Goal: Navigation & Orientation: Go to known website

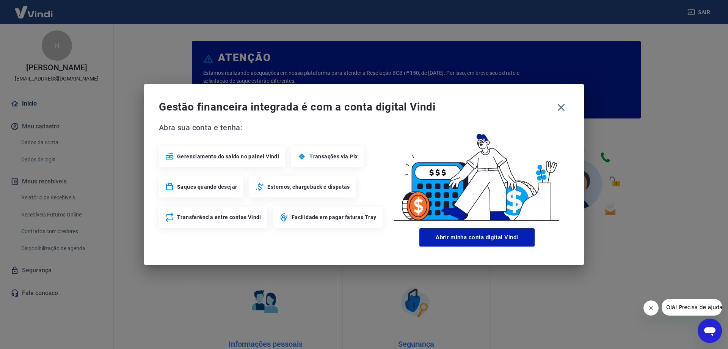
click at [560, 99] on div "Gestão financeira integrada é com a conta digital Vindi Abra sua conta e tenha:…" at bounding box center [364, 174] width 441 height 180
click at [560, 106] on icon "button" at bounding box center [561, 107] width 7 height 7
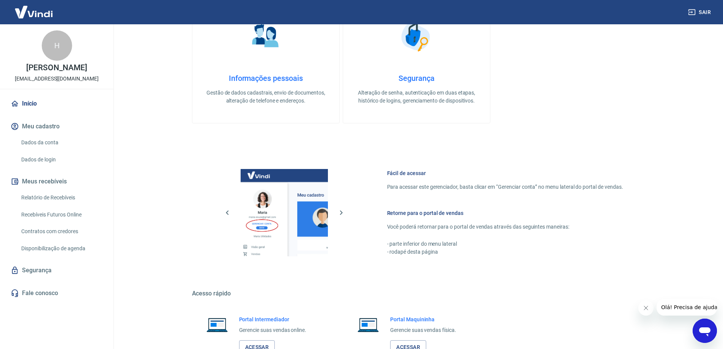
scroll to position [321, 0]
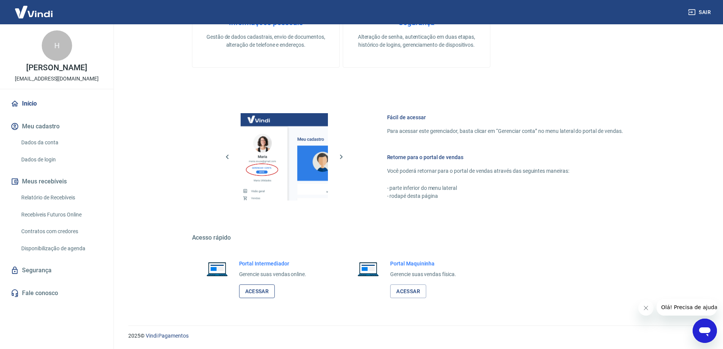
click at [259, 297] on link "Acessar" at bounding box center [257, 291] width 36 height 14
click at [696, 9] on button "Sair" at bounding box center [699, 12] width 27 height 14
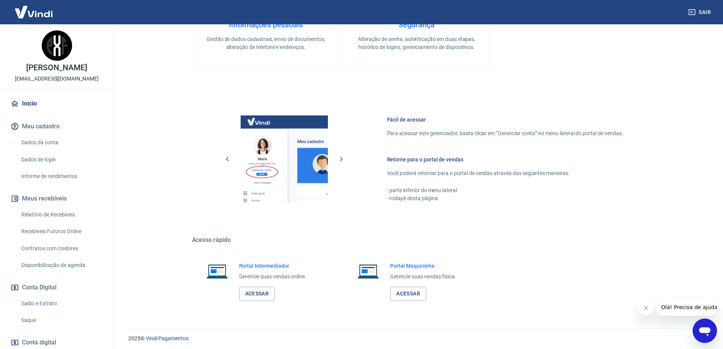
scroll to position [243, 0]
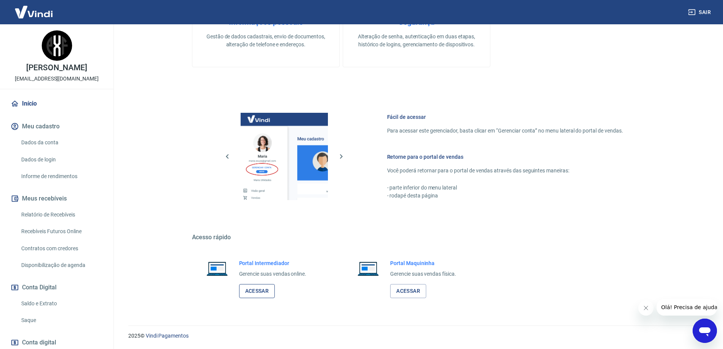
click at [265, 294] on link "Acessar" at bounding box center [257, 291] width 36 height 14
